Goal: Transaction & Acquisition: Purchase product/service

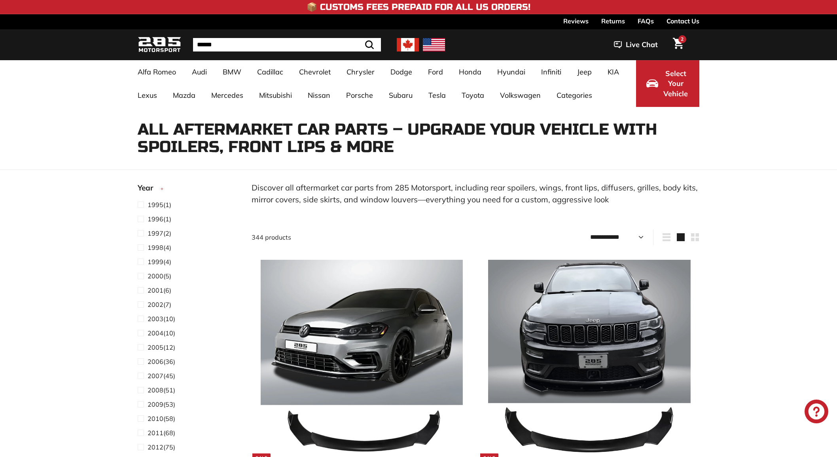
select select "**********"
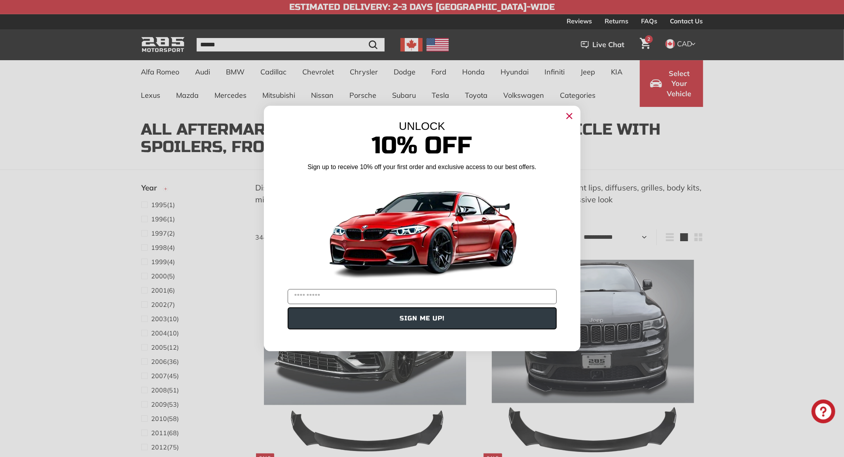
drag, startPoint x: 840, startPoint y: 106, endPoint x: 844, endPoint y: 29, distance: 76.5
click at [566, 114] on circle "Close dialog" at bounding box center [569, 116] width 12 height 12
